Goal: Task Accomplishment & Management: Use online tool/utility

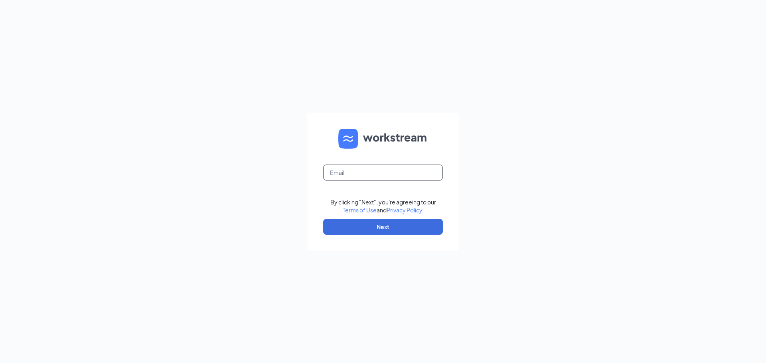
click at [370, 175] on input "text" at bounding box center [383, 173] width 120 height 16
type input "burgerkingculpeper@gmail.com"
click at [407, 176] on input "999" at bounding box center [383, 173] width 120 height 16
type input "9"
type input "burgerkingculpeper@gmail.com"
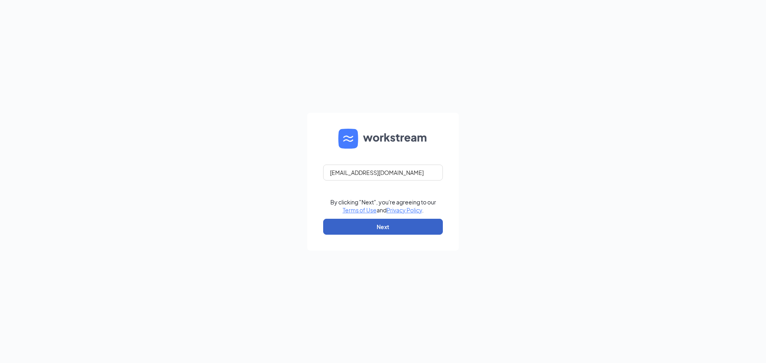
click at [401, 225] on button "Next" at bounding box center [383, 227] width 120 height 16
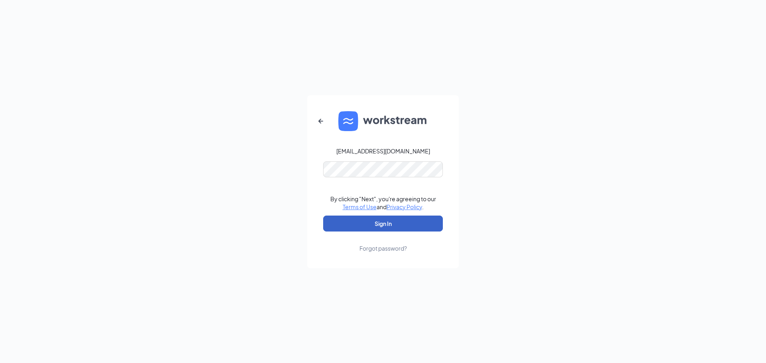
click at [386, 229] on button "Sign In" at bounding box center [383, 224] width 120 height 16
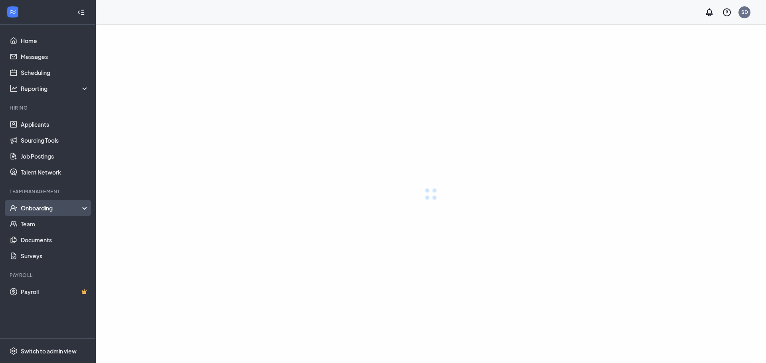
click at [45, 209] on div "Onboarding" at bounding box center [55, 208] width 69 height 8
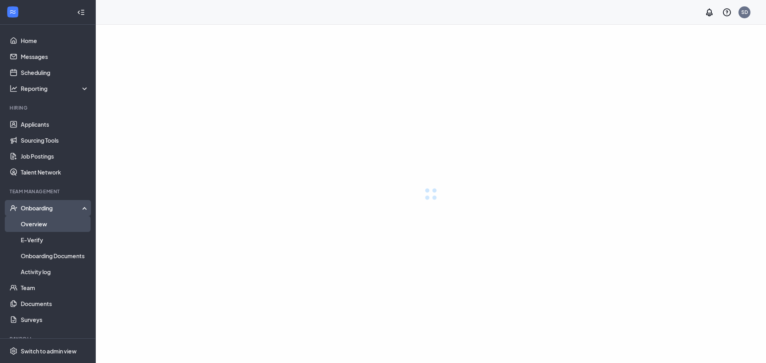
click at [40, 225] on link "Overview" at bounding box center [55, 224] width 68 height 16
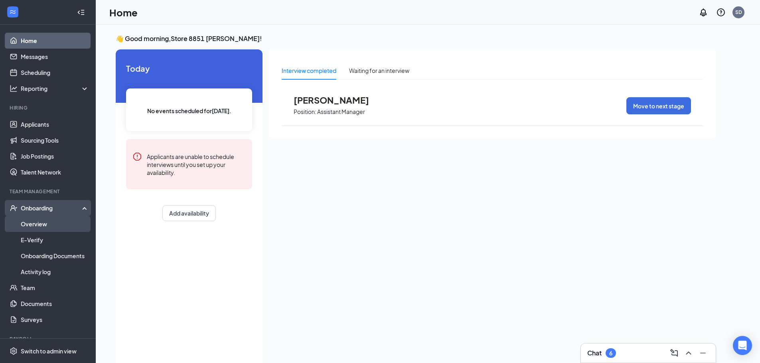
click at [30, 223] on link "Overview" at bounding box center [55, 224] width 68 height 16
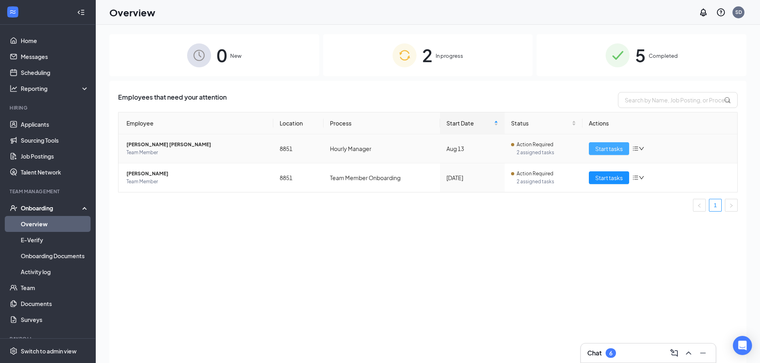
click at [606, 148] on span "Start tasks" at bounding box center [609, 148] width 28 height 9
